Goal: Navigation & Orientation: Find specific page/section

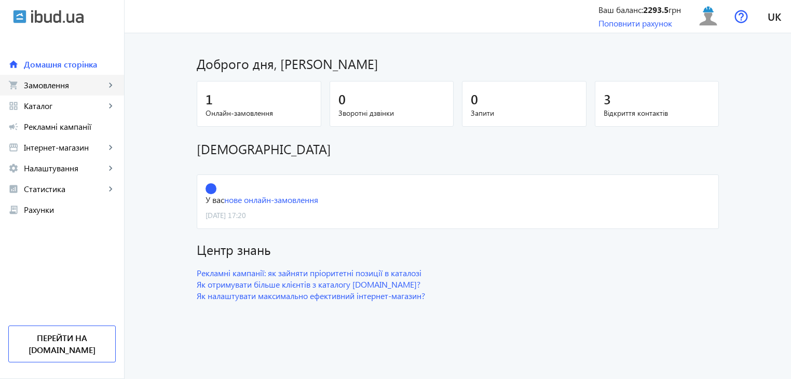
click at [65, 86] on span "Замовлення" at bounding box center [65, 85] width 82 height 10
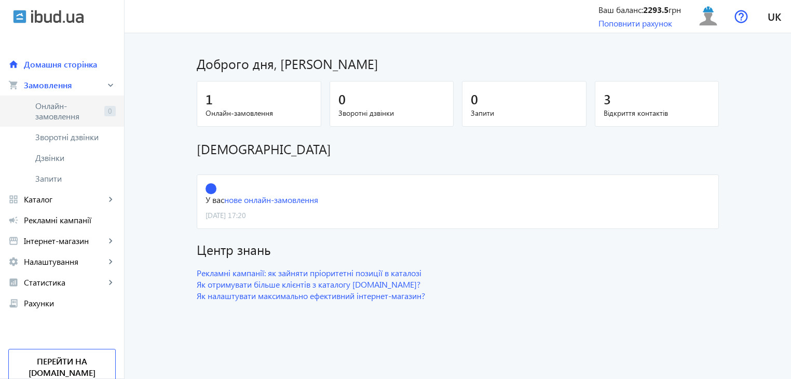
click at [73, 105] on span "Онлайн-замовлення" at bounding box center [67, 111] width 65 height 21
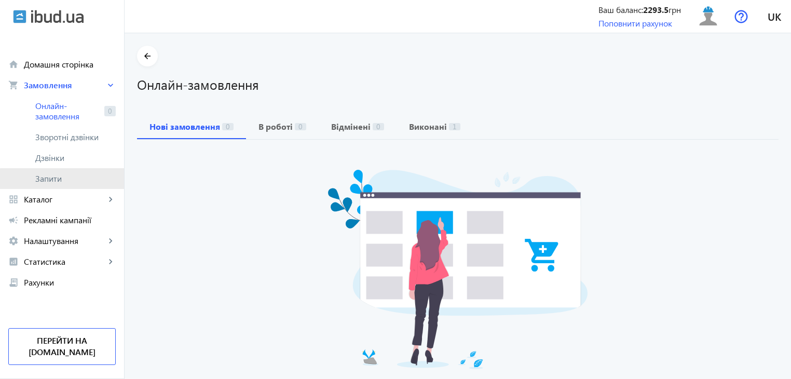
click at [91, 179] on span "Запити" at bounding box center [75, 178] width 80 height 10
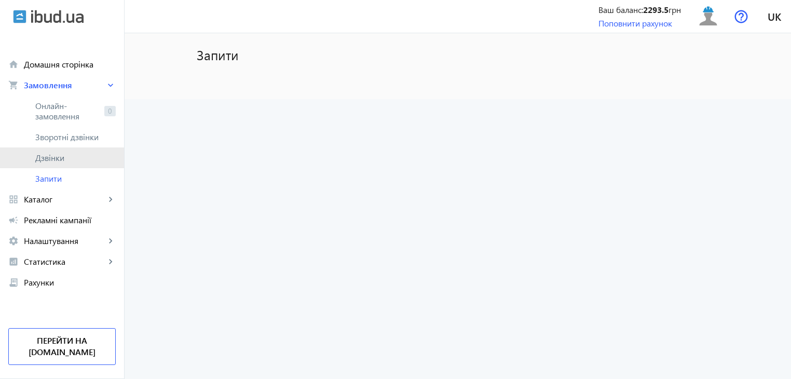
click at [89, 159] on span "Дзвінки" at bounding box center [75, 158] width 80 height 10
